Goal: Communication & Community: Answer question/provide support

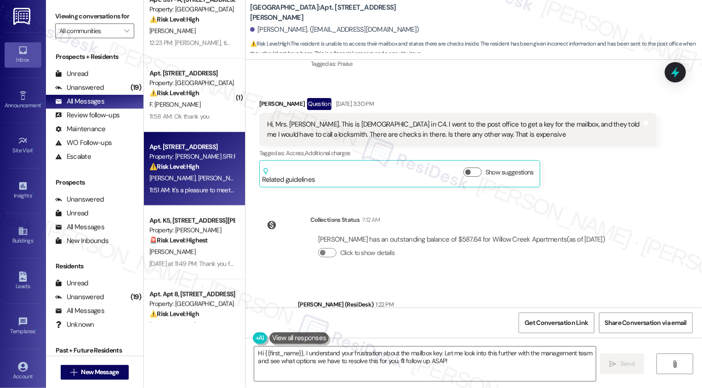
scroll to position [545, 0]
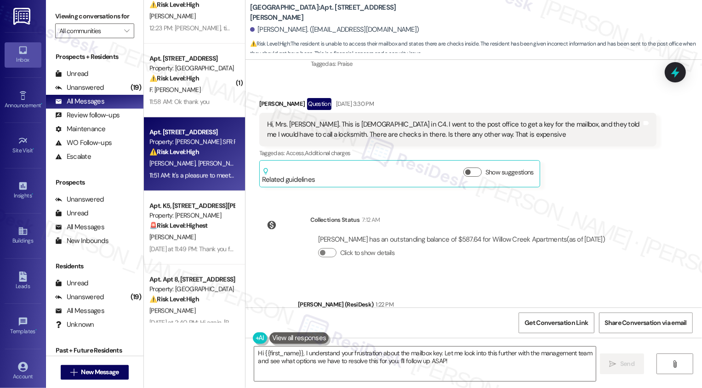
click at [200, 177] on div "11:51 AM: It's a pleasure to meet you, [PERSON_NAME]. Thank you for letting me …" at bounding box center [382, 175] width 466 height 8
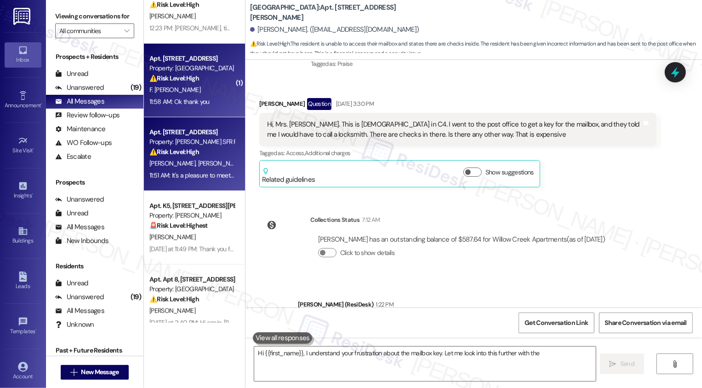
type textarea "Hi {{first_name}}, I understand your frustration about the mailbox key. Let me …"
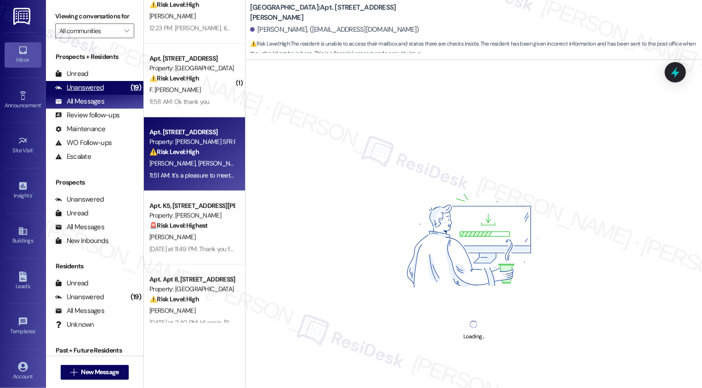
click at [128, 95] on div "(19)" at bounding box center [135, 87] width 15 height 14
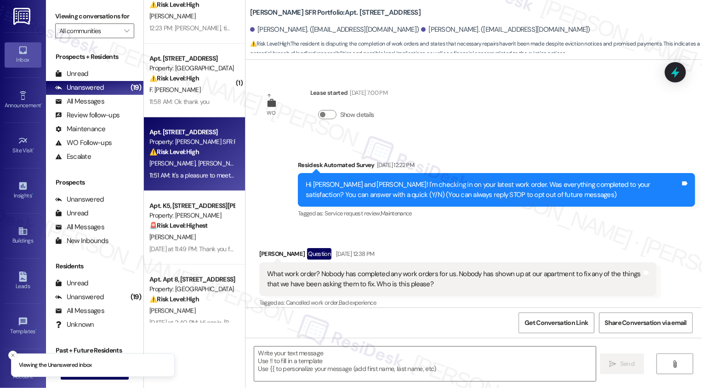
type textarea "Fetching suggested responses. Please feel free to read through the conversation…"
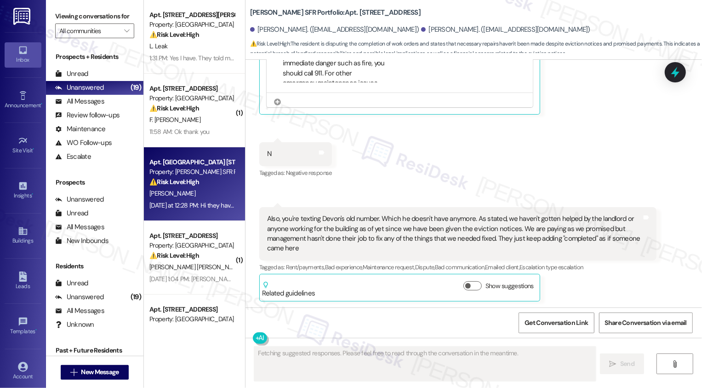
scroll to position [126, 0]
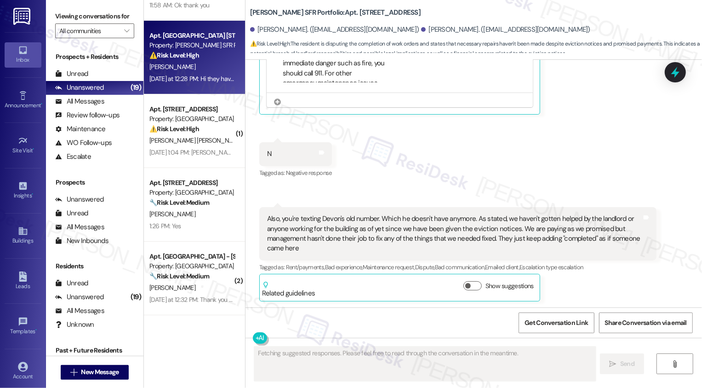
click at [206, 73] on div "[DATE] at 12:28 PM: Hi they have not fix bathroom ceiling and water leaking in …" at bounding box center [192, 78] width 87 height 11
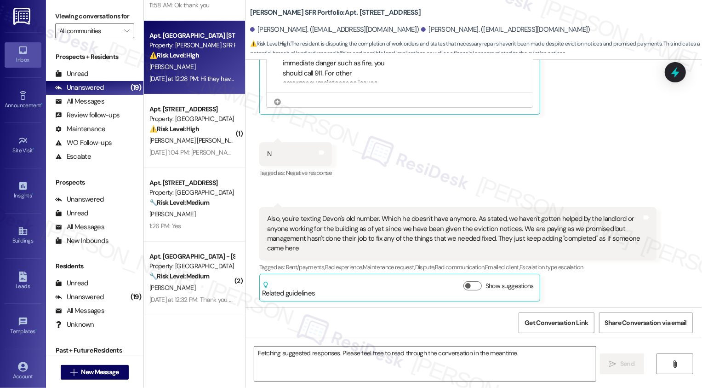
click at [206, 73] on div "[DATE] at 12:28 PM: Hi they have not fix bathroom ceiling and water leaking in …" at bounding box center [192, 78] width 87 height 11
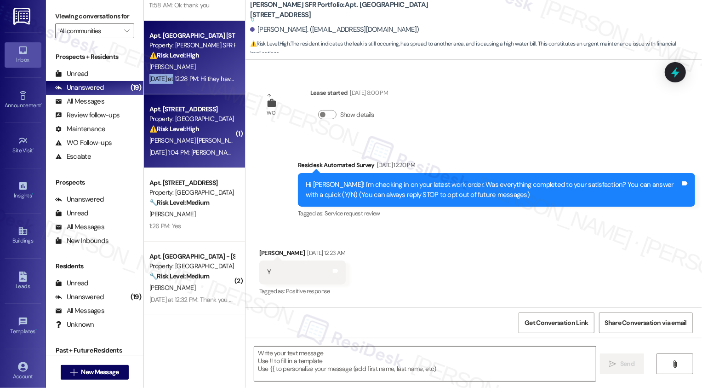
type textarea "Fetching suggested responses. Please feel free to read through the conversation…"
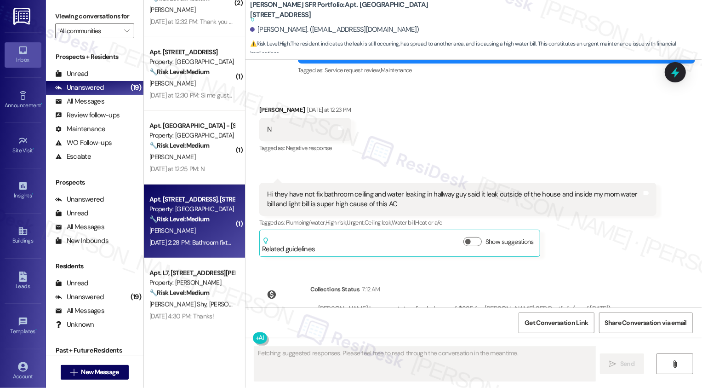
scroll to position [451, 0]
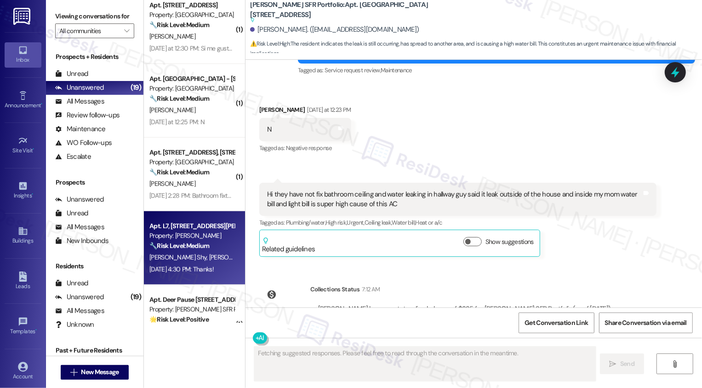
click at [209, 247] on div "🔧 Risk Level: Medium The resident is requesting a laundry card. This is a non-u…" at bounding box center [191, 246] width 85 height 10
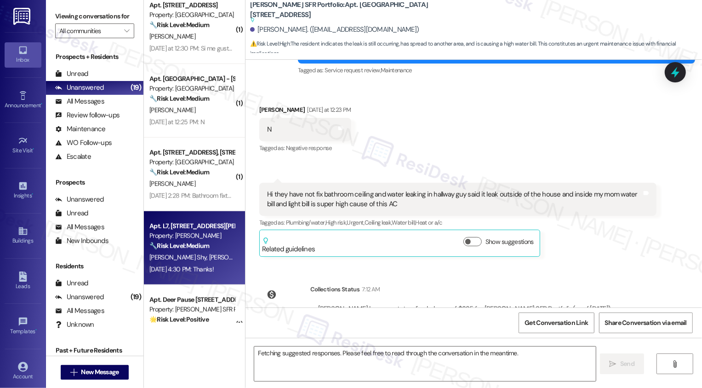
click at [209, 247] on div "🔧 Risk Level: Medium The resident is requesting a laundry card. This is a non-u…" at bounding box center [191, 246] width 85 height 10
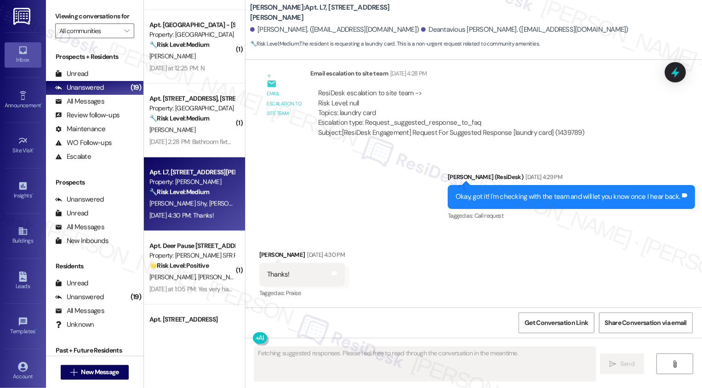
scroll to position [549, 0]
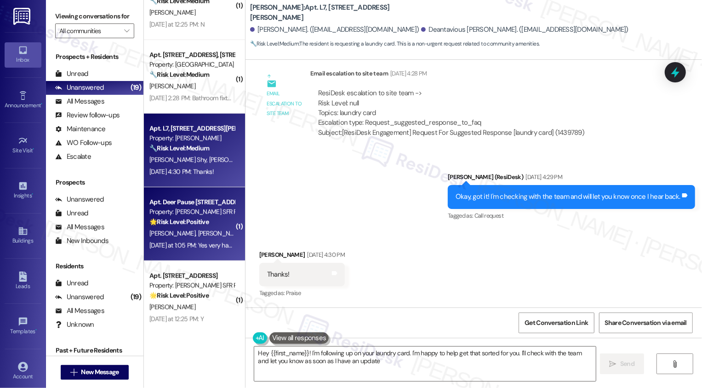
type textarea "Hey {{first_name}}! I'm following up on your laundry card. I'm happy to help ge…"
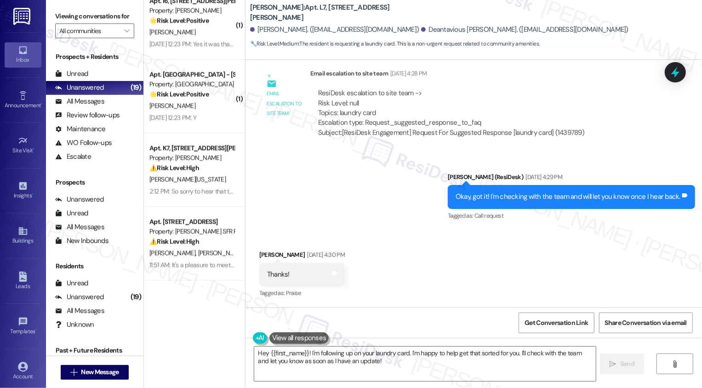
scroll to position [1149, 0]
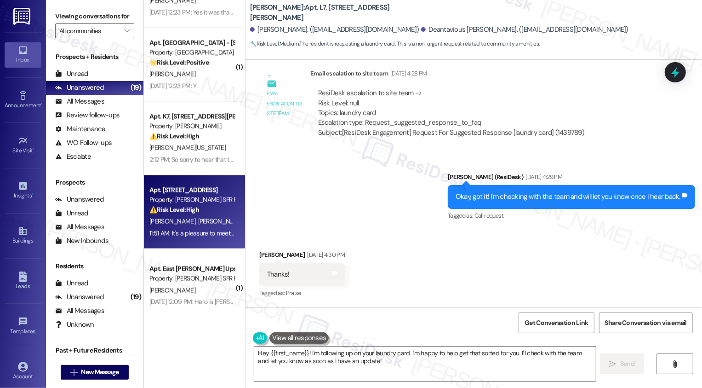
click at [198, 220] on span "[PERSON_NAME]" at bounding box center [221, 221] width 46 height 8
type textarea "Fetching suggested responses. Please feel free to read through the conversation…"
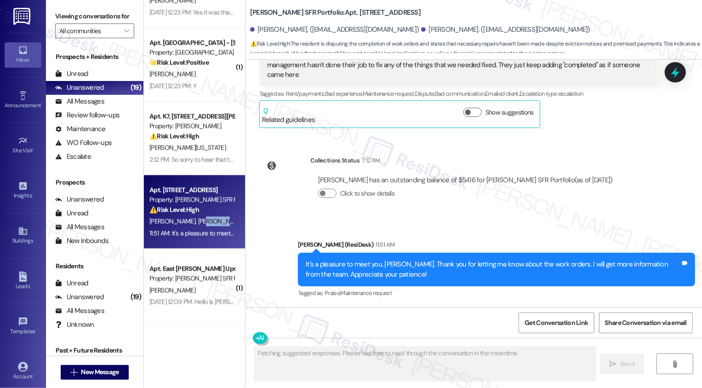
scroll to position [663, 0]
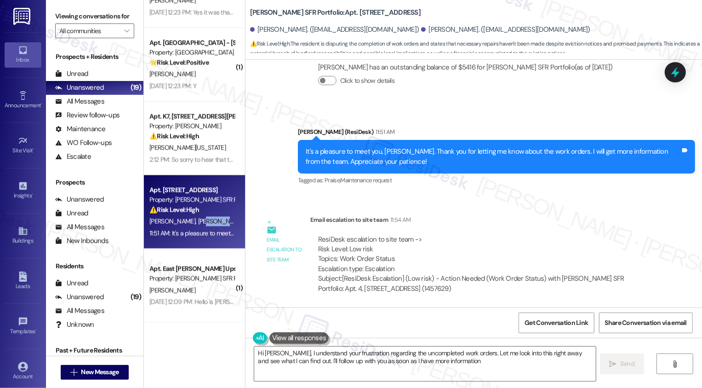
type textarea "Hi [PERSON_NAME], I understand your frustration regarding the uncompleted work …"
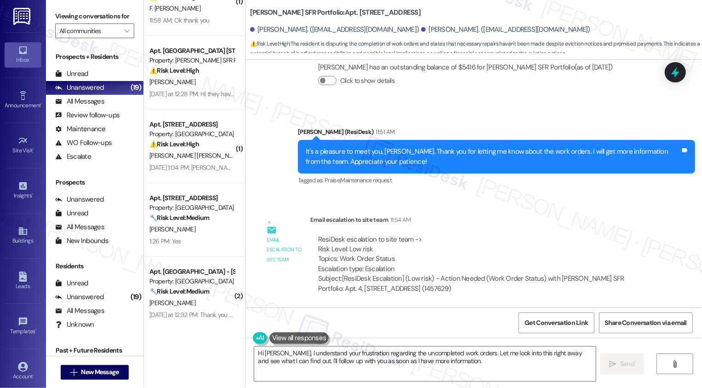
scroll to position [0, 0]
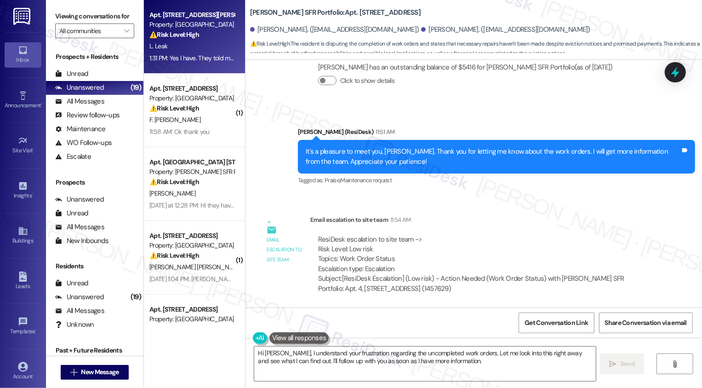
click at [213, 48] on div "L. Leak" at bounding box center [192, 45] width 87 height 11
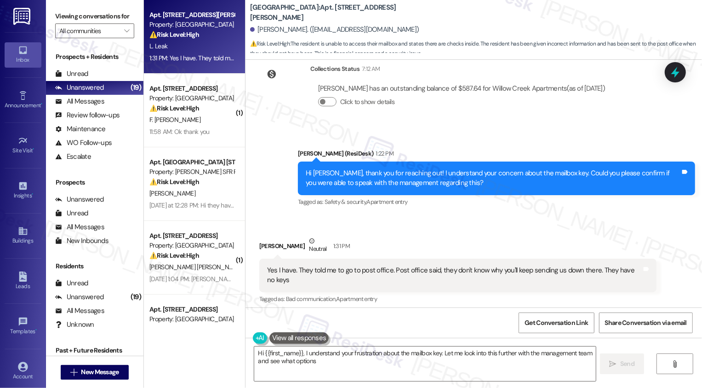
scroll to position [462, 0]
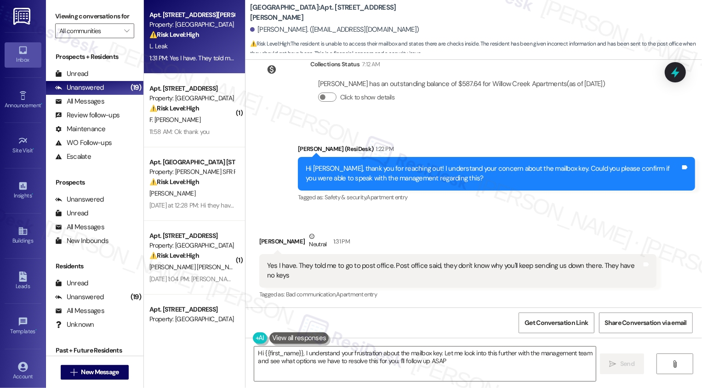
type textarea "Hi {{first_name}}, I understand your frustration about the mailbox key. Let me …"
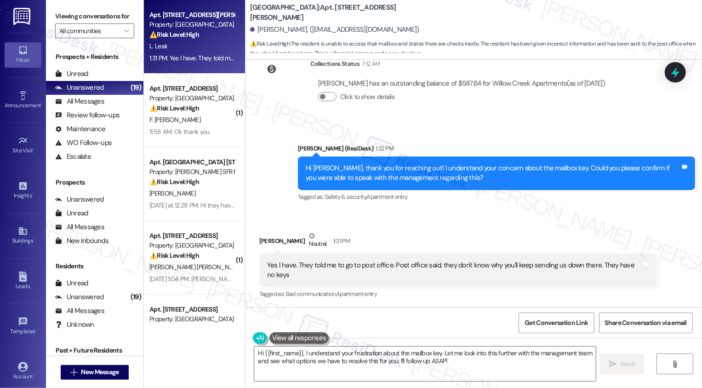
scroll to position [401, 0]
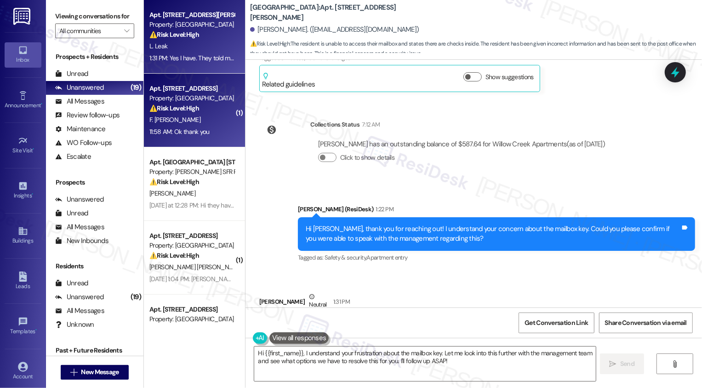
click at [173, 117] on span "F. [PERSON_NAME]" at bounding box center [174, 119] width 51 height 8
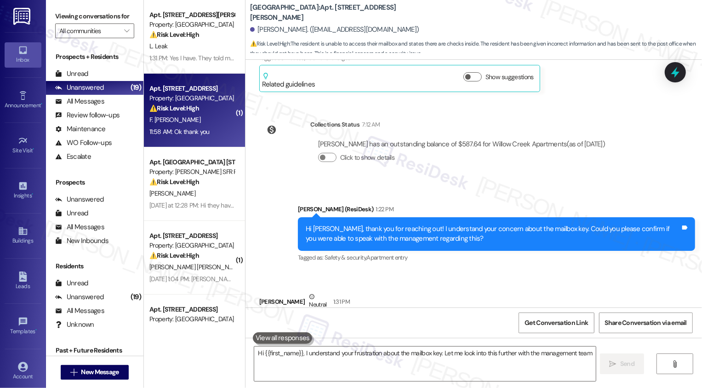
type textarea "Hi {{first_name}}, I understand your frustration about the mailbox key. Let me …"
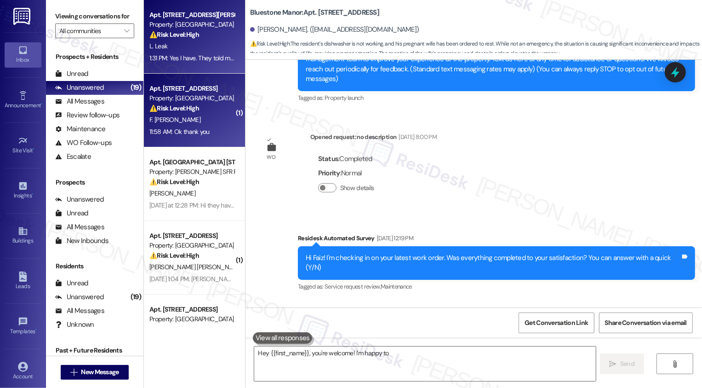
type textarea "Hey {{first_name}}, you're welcome! I'm happy to"
click at [190, 58] on div "1:31 PM: Yes I have. They told me to go to post office. Post office said, they …" at bounding box center [339, 58] width 381 height 8
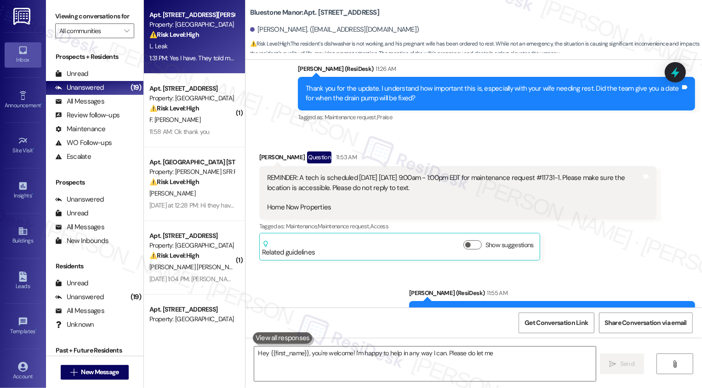
type textarea "Hey {{first_name}}, you're welcome! I'm happy to help in any way I can. Please …"
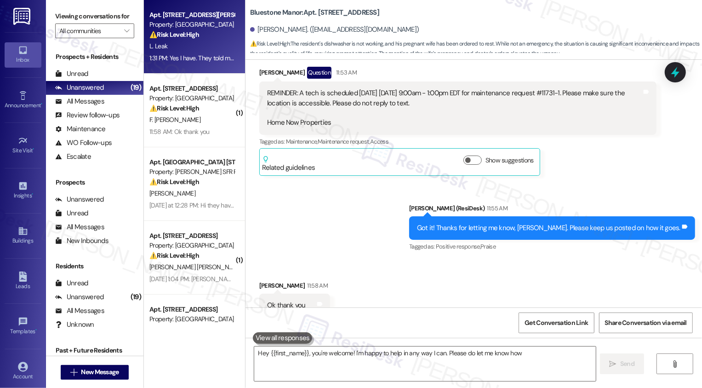
scroll to position [0, 0]
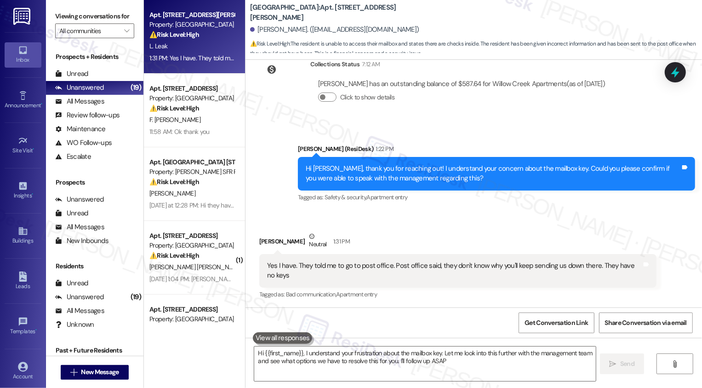
type textarea "Hi {{first_name}}, I understand your frustration about the mailbox key. Let me …"
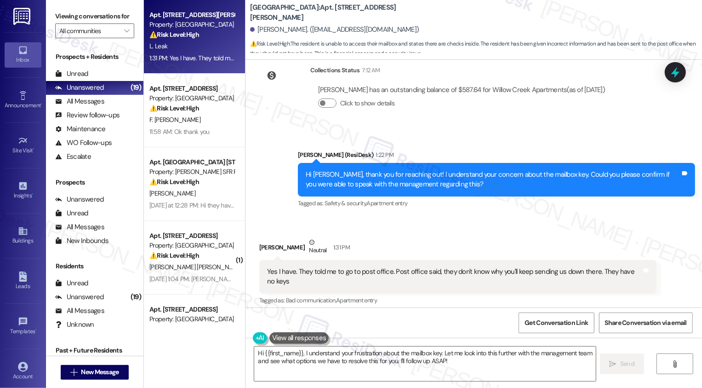
scroll to position [462, 0]
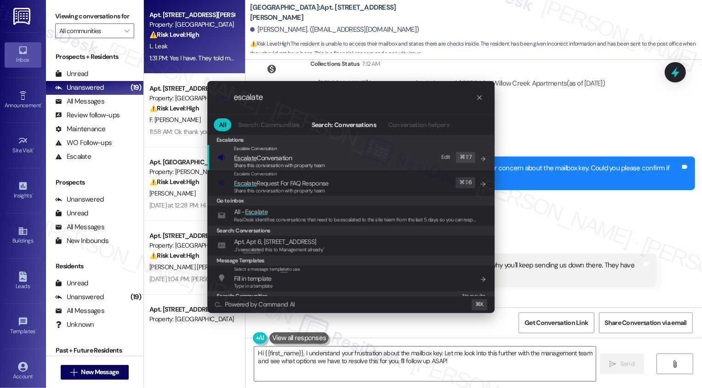
type input "escalate"
click at [340, 166] on div "Escalate Conversation Escalate Conversation Share this conversation with proper…" at bounding box center [352, 157] width 269 height 25
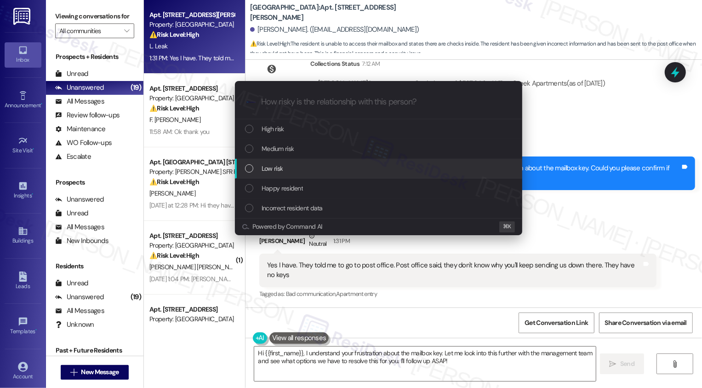
click at [329, 176] on div "Low risk" at bounding box center [378, 169] width 287 height 20
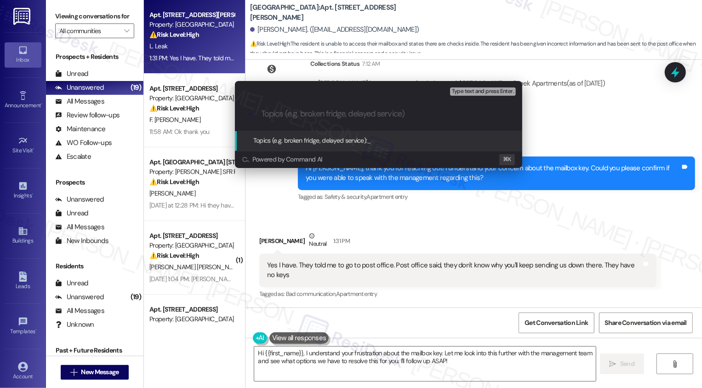
click at [358, 212] on div "Escalate Conversation Low risk Topics (e.g. broken fridge, delayed service) Any…" at bounding box center [351, 194] width 702 height 388
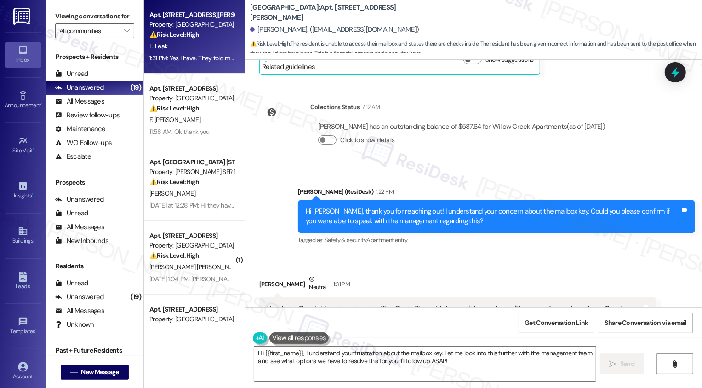
scroll to position [388, 0]
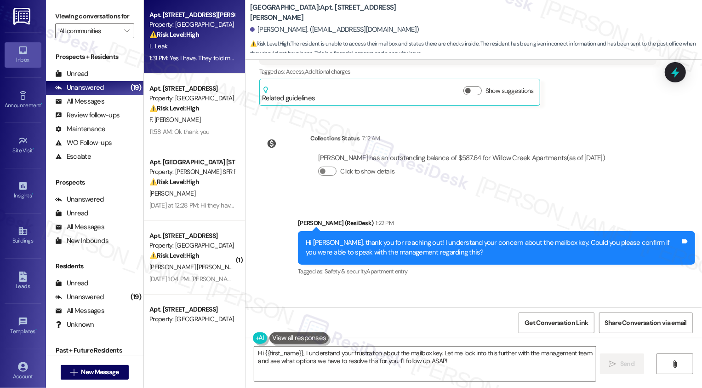
drag, startPoint x: 244, startPoint y: 14, endPoint x: 321, endPoint y: 15, distance: 76.3
click at [321, 15] on b "[GEOGRAPHIC_DATA]: Apt. [STREET_ADDRESS][PERSON_NAME]" at bounding box center [342, 13] width 184 height 20
copy b "[GEOGRAPHIC_DATA]"
